Goal: Task Accomplishment & Management: Use online tool/utility

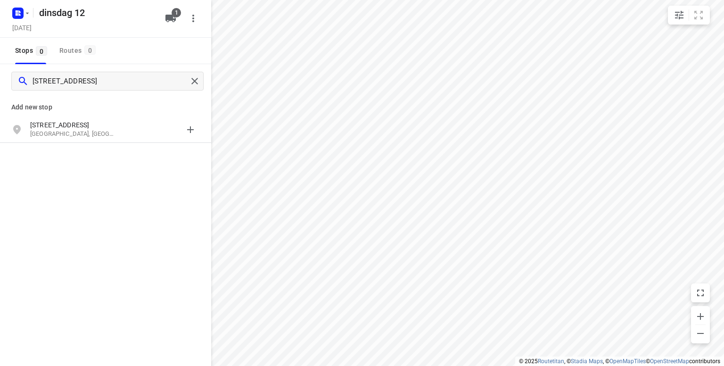
type input "[STREET_ADDRESS]"
click at [51, 123] on p "[STREET_ADDRESS]" at bounding box center [73, 124] width 87 height 9
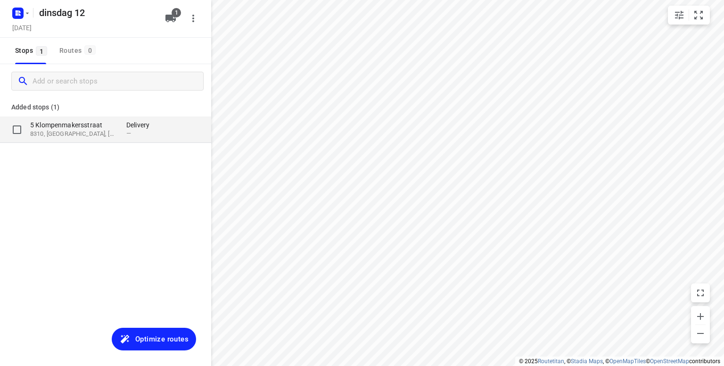
click at [57, 127] on p "5 Klompenmakersstraat" at bounding box center [73, 124] width 87 height 9
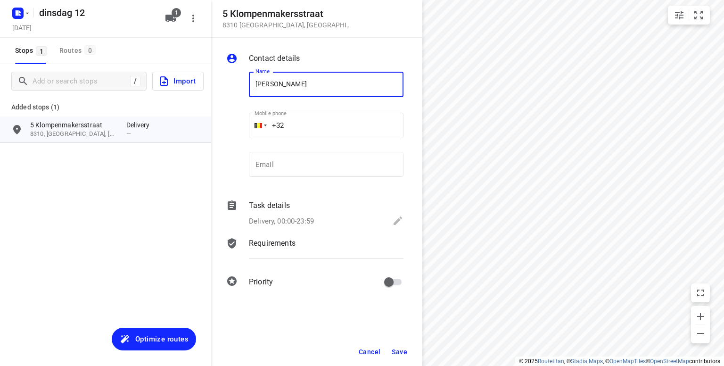
click at [348, 83] on input "[PERSON_NAME]" at bounding box center [326, 84] width 155 height 25
type input "[PERSON_NAME] 0499/ 201 505"
click at [396, 217] on icon at bounding box center [397, 220] width 11 height 11
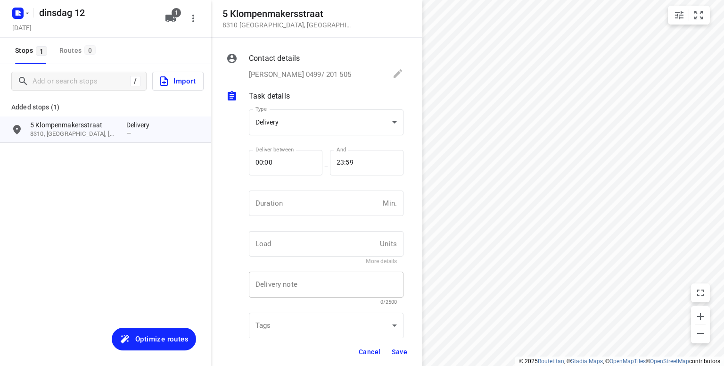
click at [298, 289] on div "x Delivery note" at bounding box center [326, 284] width 155 height 26
type textarea "voor 18h"
click at [399, 351] on span "Save" at bounding box center [400, 352] width 16 height 8
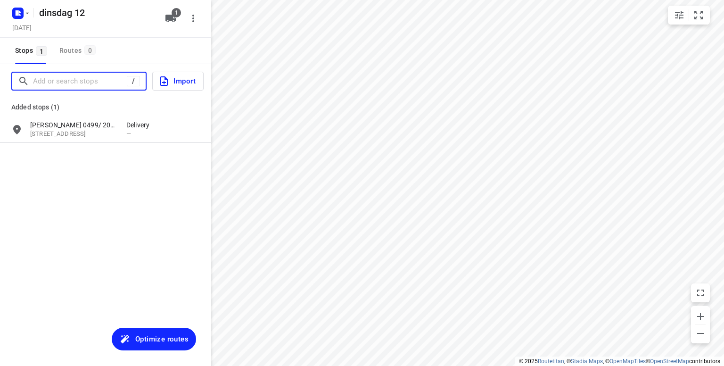
click at [53, 80] on input "Add or search stops" at bounding box center [80, 81] width 94 height 15
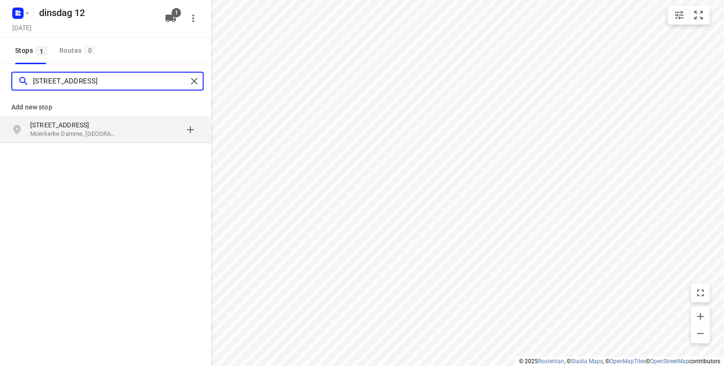
type input "Kasteelstraat 65 moerkerke"
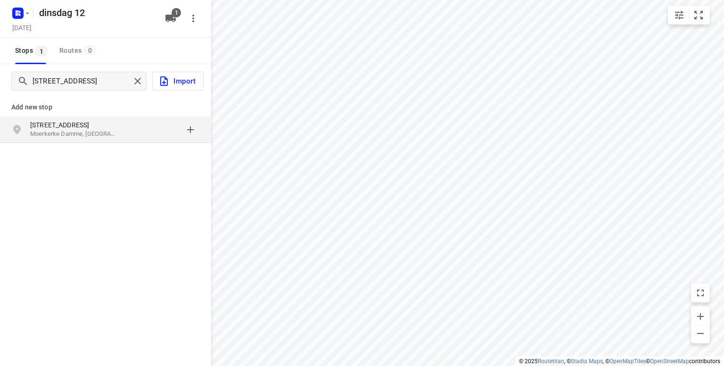
click at [67, 127] on p "Kasteelstraat 65" at bounding box center [73, 124] width 87 height 9
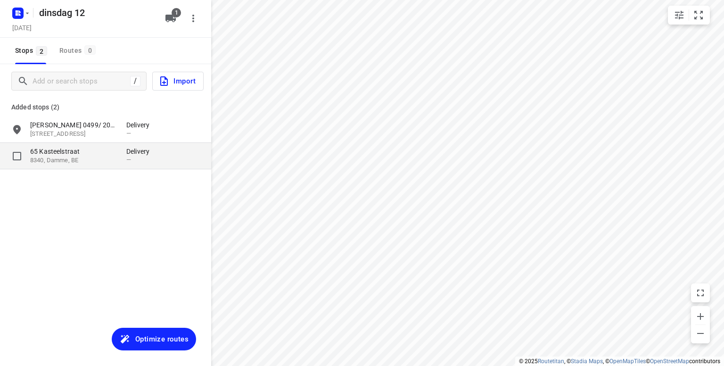
click at [100, 155] on p "65 Kasteelstraat" at bounding box center [73, 151] width 87 height 9
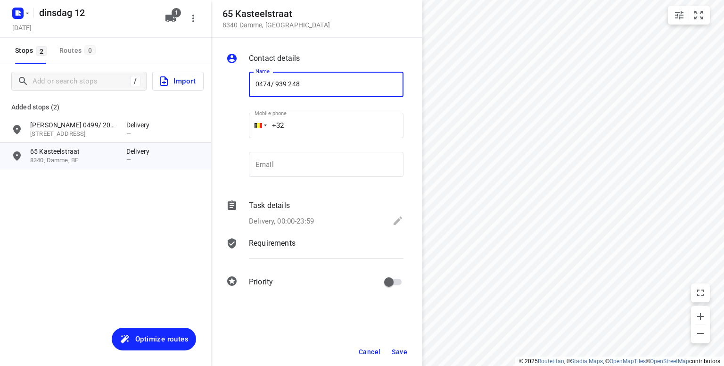
type input "0474/ 939 248"
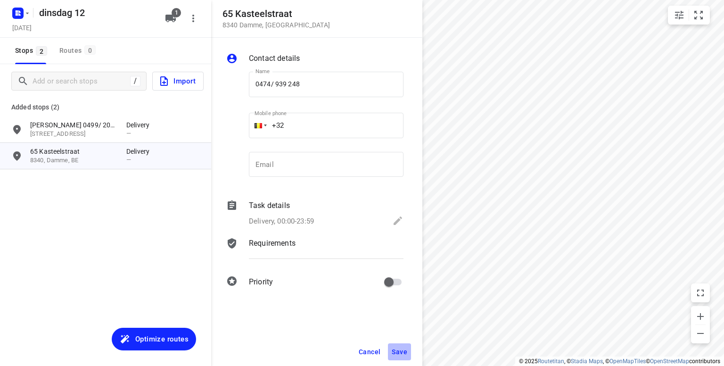
click at [398, 348] on span "Save" at bounding box center [400, 352] width 16 height 8
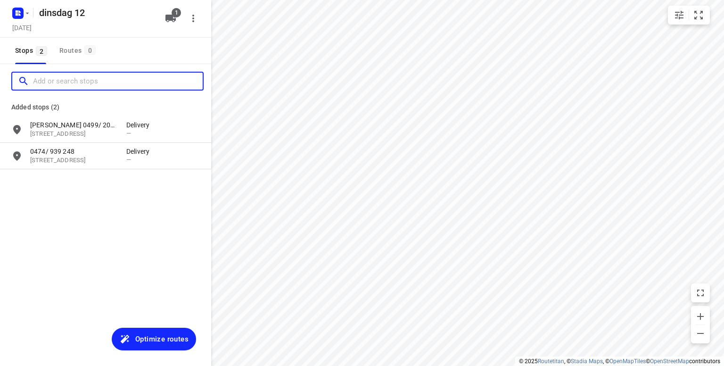
click at [77, 79] on input "Add or search stops" at bounding box center [118, 81] width 170 height 15
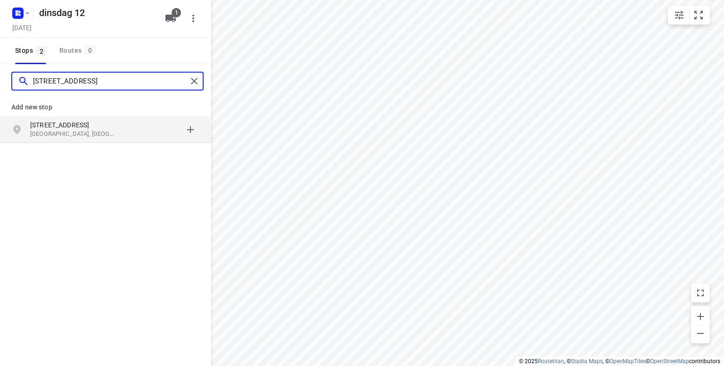
type input "legeweg 29 damme"
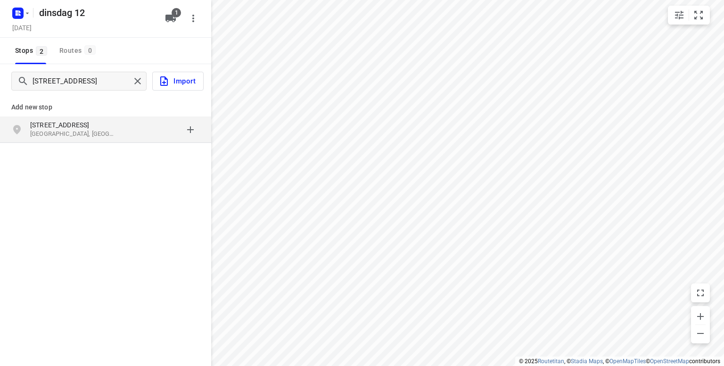
click at [41, 132] on p "Damme, België" at bounding box center [73, 134] width 87 height 9
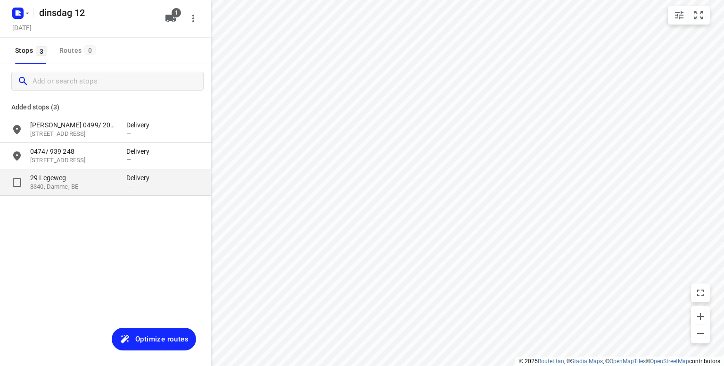
click at [49, 182] on p "8340, Damme, BE" at bounding box center [73, 186] width 87 height 9
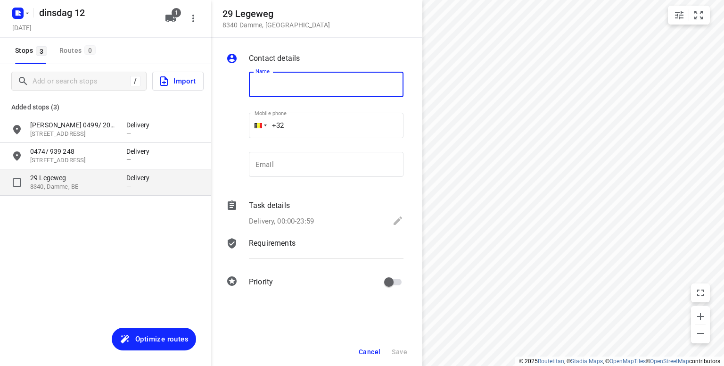
type input "x"
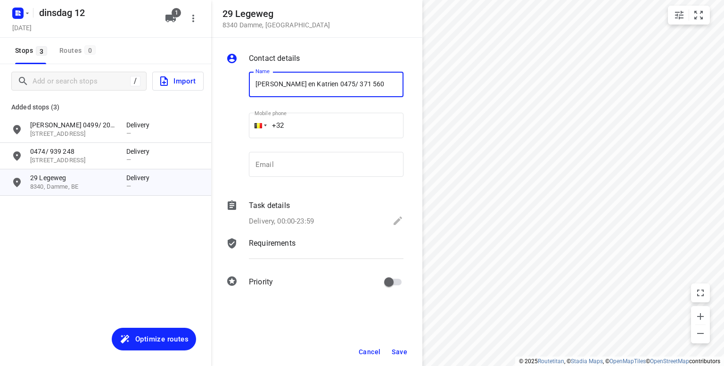
type input "Xavier en Katrien 0475/ 371 560"
click at [403, 350] on span "Save" at bounding box center [400, 352] width 16 height 8
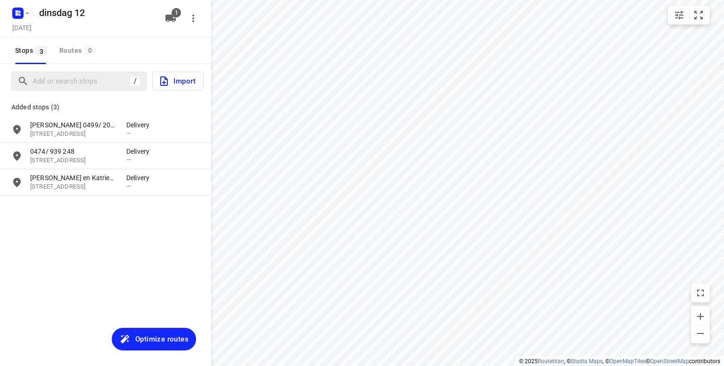
click at [93, 88] on div "/" at bounding box center [78, 81] width 135 height 19
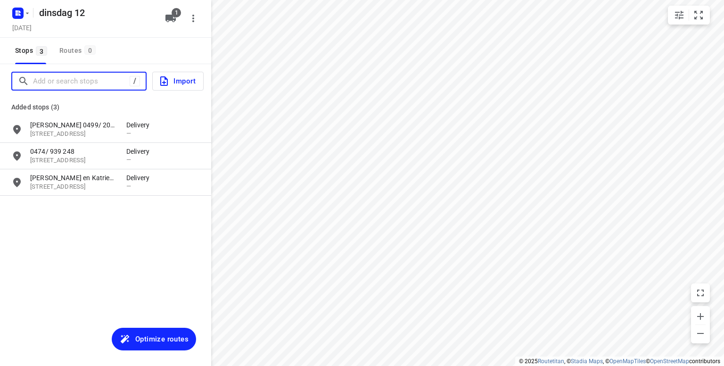
click at [86, 82] on input "Add or search stops" at bounding box center [81, 81] width 97 height 15
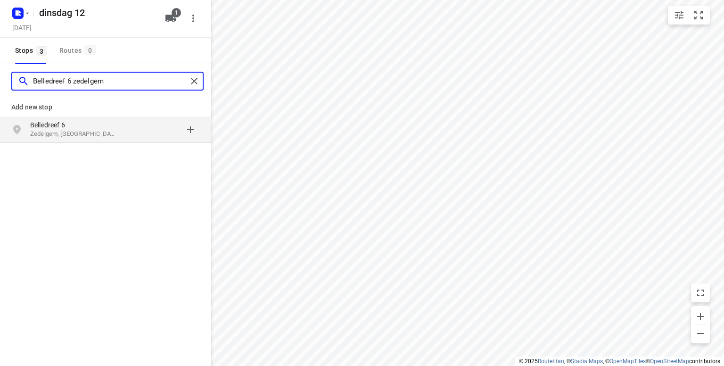
type input "Belledreef 6 zedelgem"
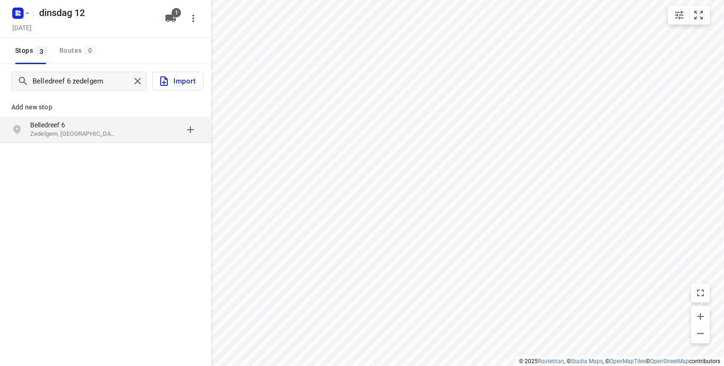
click at [55, 127] on p "Belledreef 6" at bounding box center [73, 124] width 87 height 9
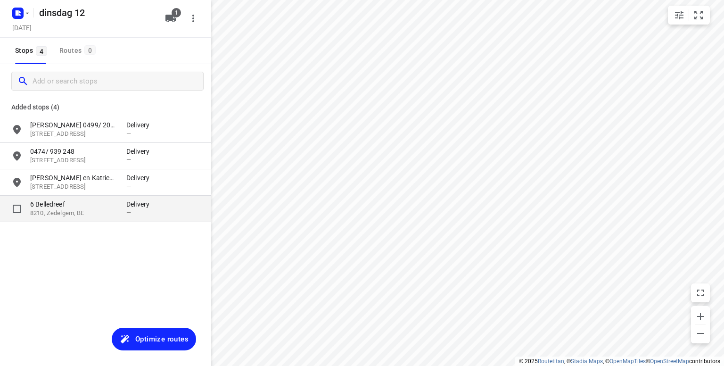
click at [53, 200] on p "6 Belledreef" at bounding box center [73, 203] width 87 height 9
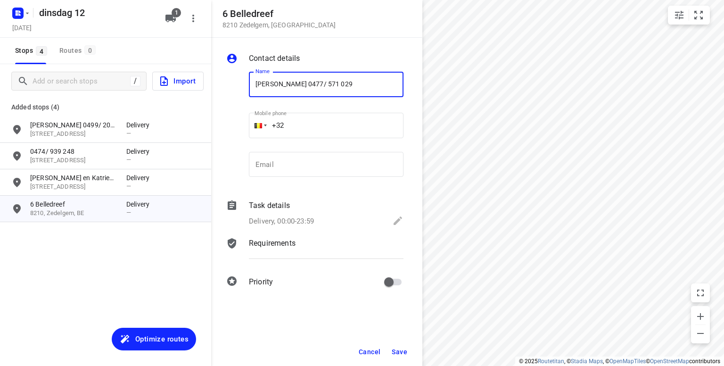
type input "Boute Stephan 0477/ 571 029"
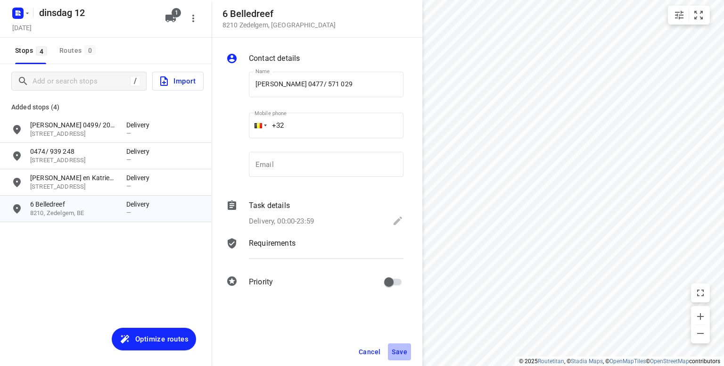
click at [401, 347] on button "Save" at bounding box center [399, 351] width 23 height 17
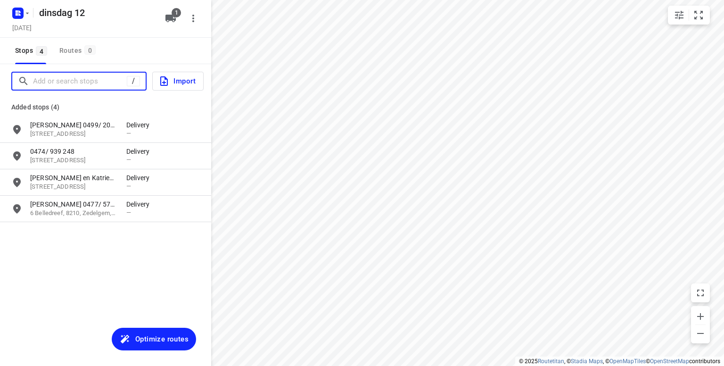
click at [36, 83] on input "Add or search stops" at bounding box center [80, 81] width 94 height 15
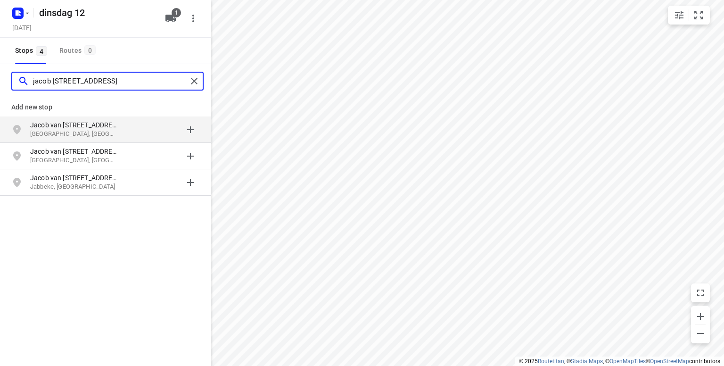
type input "jacob van maerlantstraat 30 brugge"
click at [87, 119] on div "Jacob van Maerlantstraat 30 Brugge, België" at bounding box center [105, 129] width 211 height 26
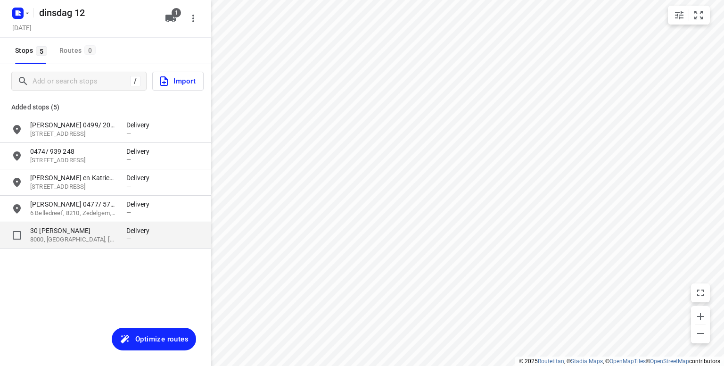
click at [89, 228] on p "30 Jacob van Maerlantstraat" at bounding box center [73, 230] width 87 height 9
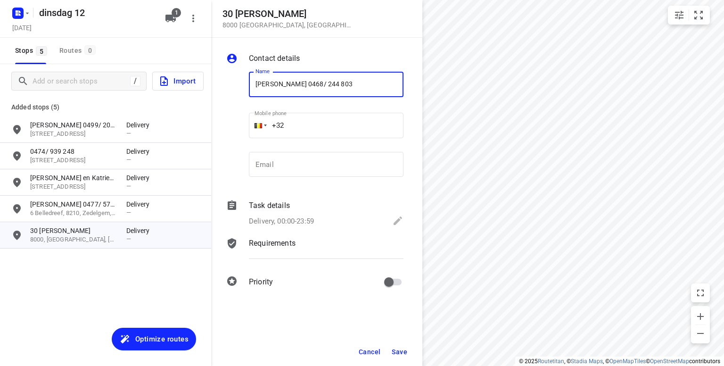
type input "Patricia 0468/ 244 803"
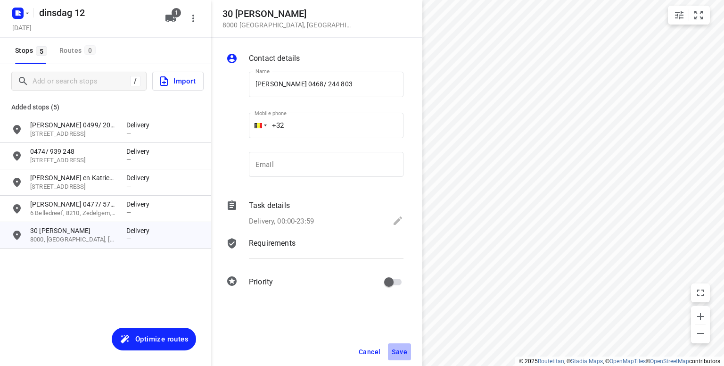
click at [400, 350] on span "Save" at bounding box center [400, 352] width 16 height 8
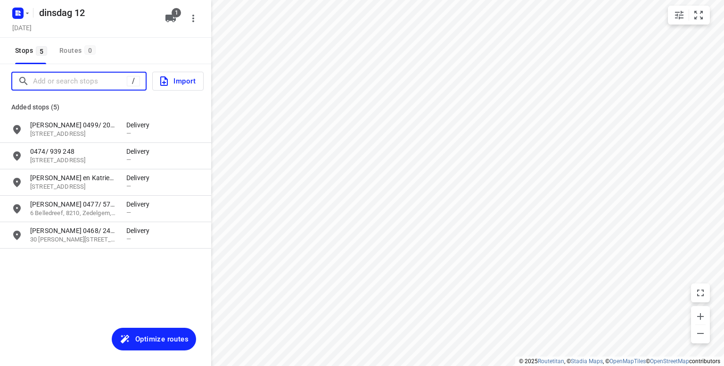
click at [57, 85] on input "Add or search stops" at bounding box center [80, 81] width 94 height 15
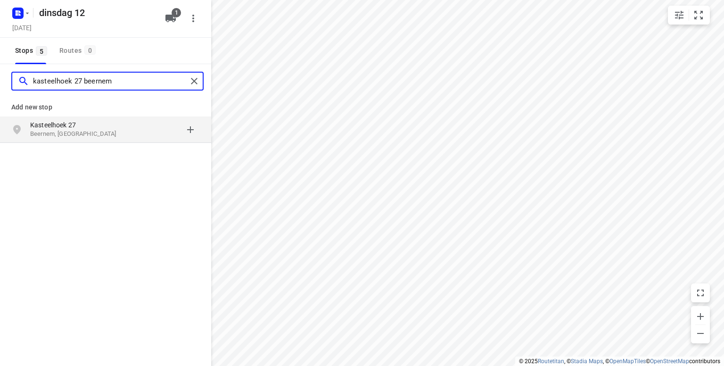
type input "kasteelhoek 27 beernem"
click at [57, 124] on p "Kasteelhoek 27" at bounding box center [73, 124] width 87 height 9
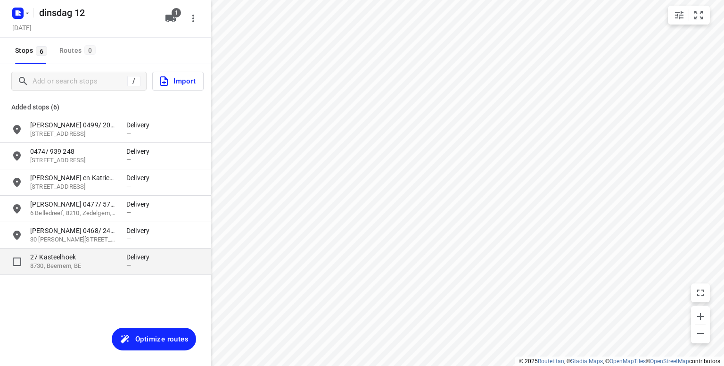
click at [85, 259] on p "27 Kasteelhoek" at bounding box center [73, 256] width 87 height 9
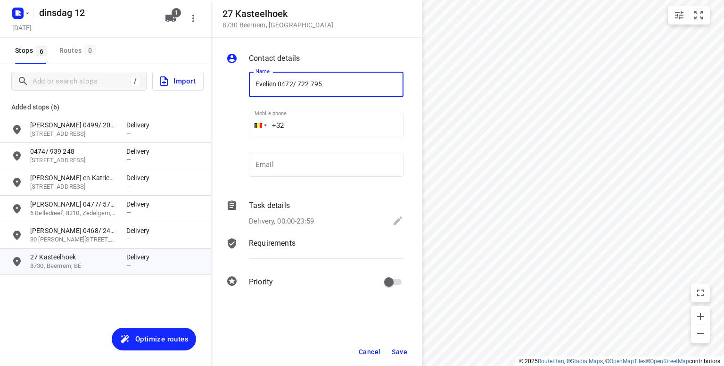
type input "Evelien 0472/ 722 795"
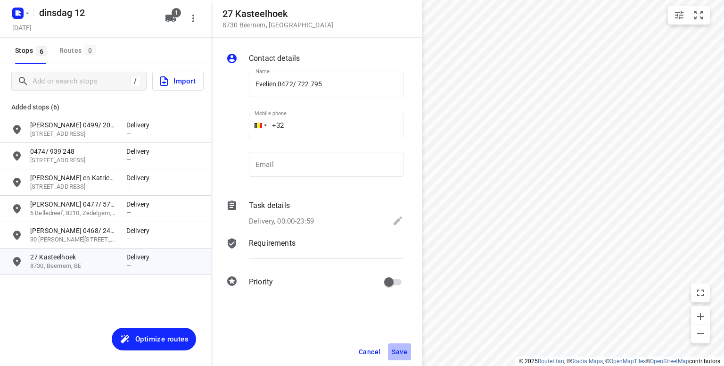
click at [400, 348] on span "Save" at bounding box center [400, 352] width 16 height 8
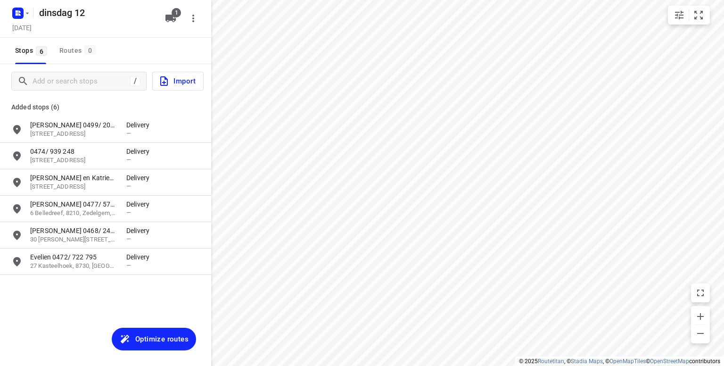
click at [176, 337] on span "Optimize routes" at bounding box center [161, 339] width 53 height 12
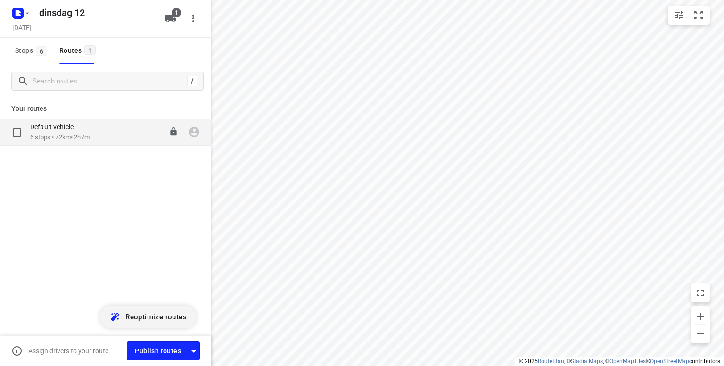
click at [70, 123] on p "Default vehicle" at bounding box center [54, 126] width 49 height 8
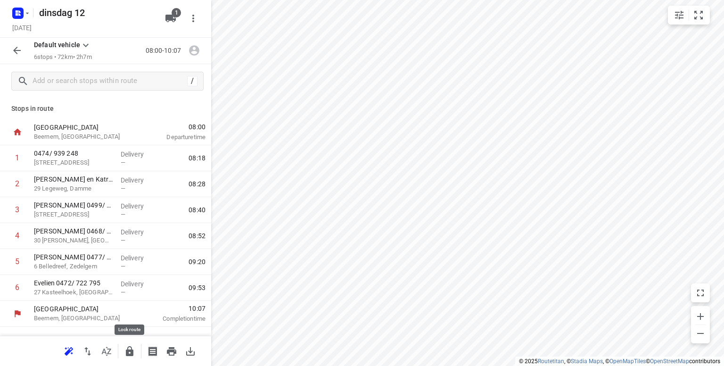
click at [130, 347] on icon "button" at bounding box center [129, 350] width 11 height 11
click at [17, 15] on icon "button" at bounding box center [17, 14] width 2 height 2
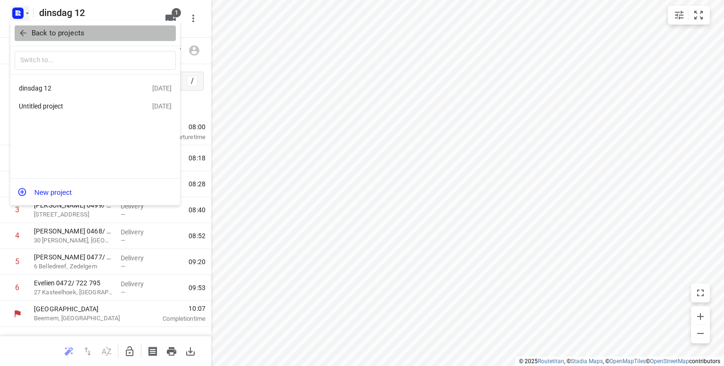
click at [23, 32] on icon "button" at bounding box center [22, 32] width 9 height 9
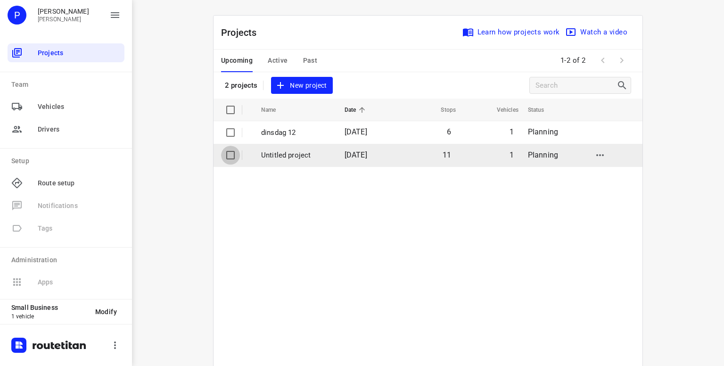
click at [226, 153] on input "checkbox" at bounding box center [230, 155] width 19 height 19
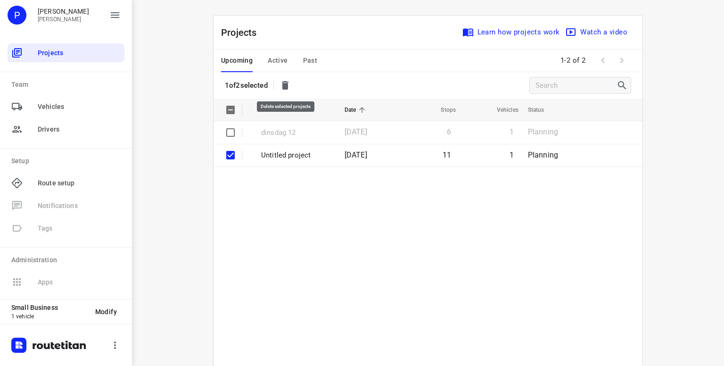
click at [286, 83] on icon "button" at bounding box center [285, 85] width 7 height 8
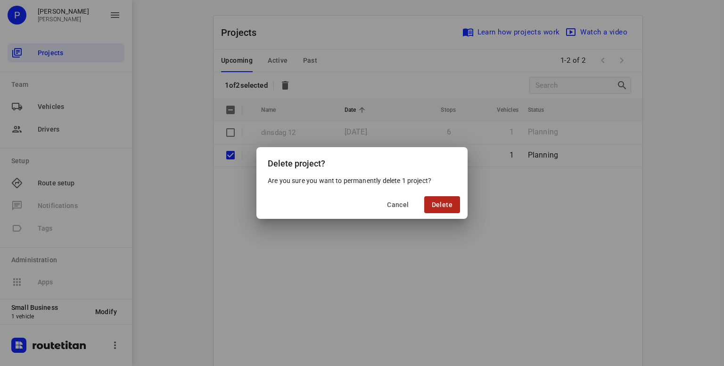
click at [441, 202] on span "Delete" at bounding box center [442, 205] width 21 height 8
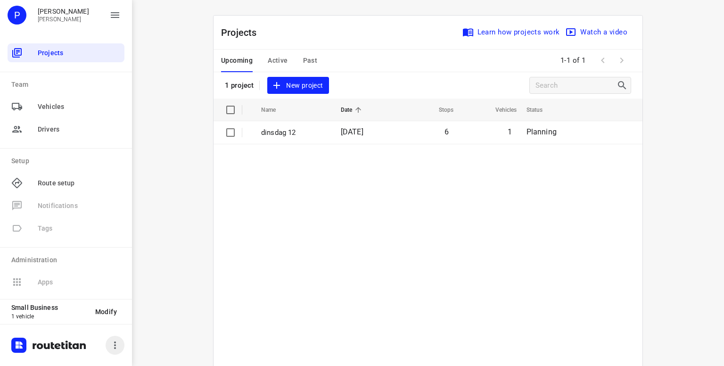
click at [115, 344] on icon "button" at bounding box center [115, 345] width 2 height 8
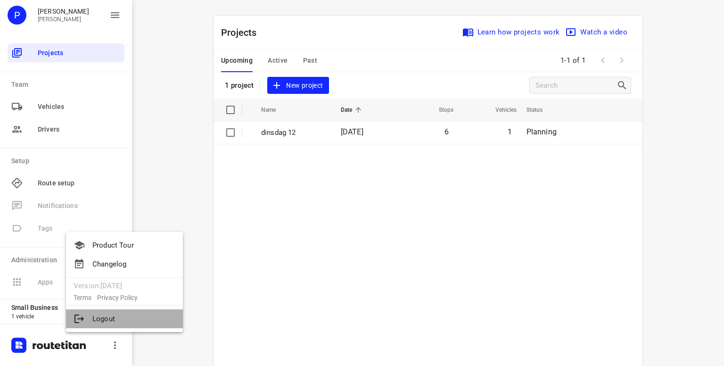
click at [104, 319] on li "Logout" at bounding box center [124, 318] width 117 height 19
